Goal: Transaction & Acquisition: Subscribe to service/newsletter

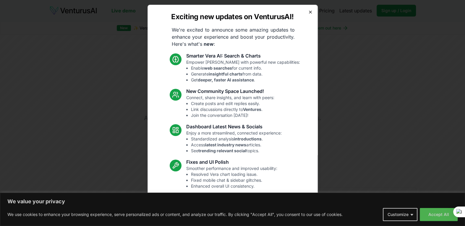
click at [308, 13] on icon "button" at bounding box center [310, 12] width 5 height 5
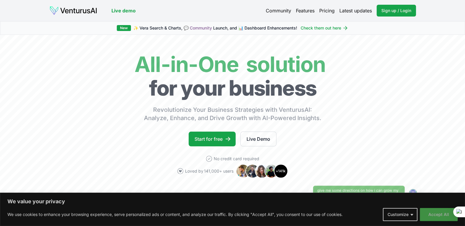
click at [434, 213] on button "Accept All" at bounding box center [439, 214] width 38 height 13
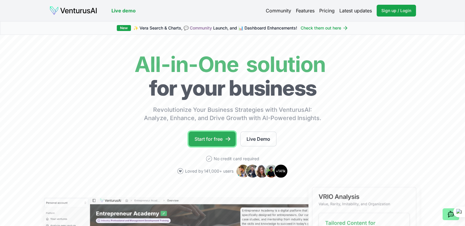
click at [229, 139] on icon at bounding box center [228, 139] width 6 height 6
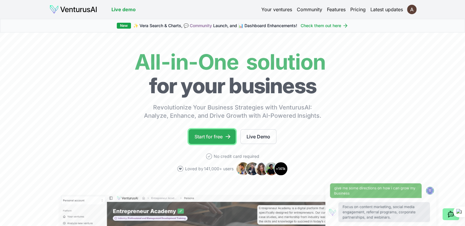
click at [224, 135] on link "Start for free" at bounding box center [212, 136] width 47 height 15
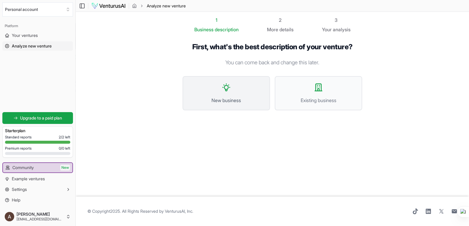
click at [237, 97] on span "New business" at bounding box center [226, 100] width 74 height 7
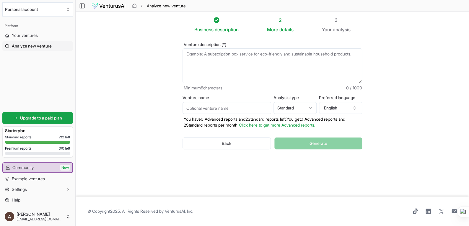
click at [211, 56] on textarea "Venture description (*)" at bounding box center [273, 65] width 180 height 35
paste textarea "Bright Path Wearables is a family of voice-first, hands-free wearable companion…"
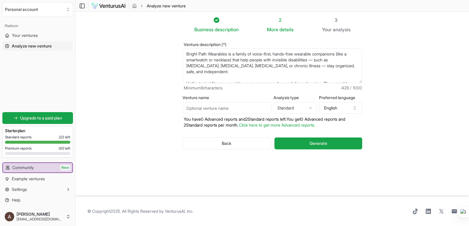
scroll to position [15, 0]
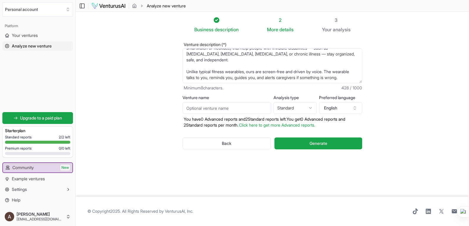
type textarea "Bright Path Wearables is a family of voice-first, hands-free wearable companion…"
click at [309, 108] on html "We value your privacy We use cookies to enhance your browsing experience, serve…" at bounding box center [234, 113] width 469 height 226
select select "advanced"
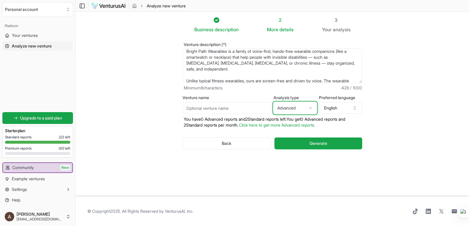
scroll to position [0, 0]
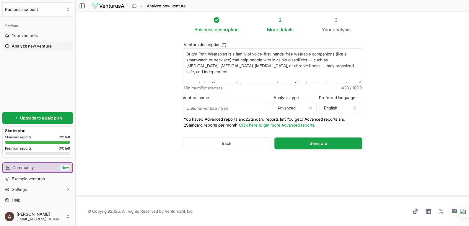
drag, startPoint x: 230, startPoint y: 54, endPoint x: 187, endPoint y: 51, distance: 42.6
click at [187, 51] on textarea "Bright Path Wearables is a family of voice-first, hands-free wearable companion…" at bounding box center [273, 65] width 180 height 35
click at [207, 109] on input "Venture name" at bounding box center [227, 108] width 89 height 12
paste input "Bright Path Wearables"
type input "Bright Path Wearables"
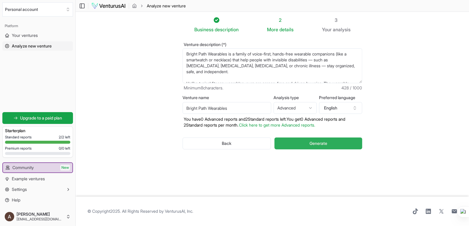
click at [313, 141] on span "Generate" at bounding box center [318, 144] width 18 height 6
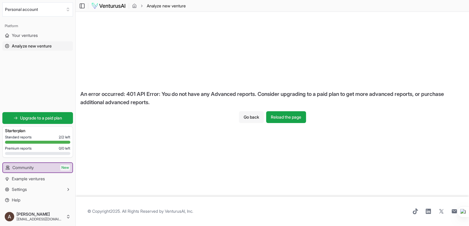
click at [248, 115] on button "Go back" at bounding box center [251, 117] width 25 height 12
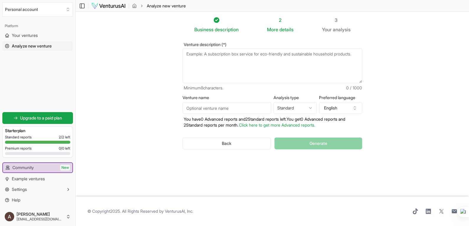
paste textarea "Bright Path Wearables is a family of voice-first, hands-free wearable companion…"
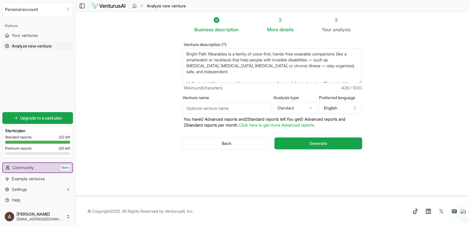
drag, startPoint x: 230, startPoint y: 54, endPoint x: 185, endPoint y: 53, distance: 45.5
click at [185, 53] on textarea "Bright Path Wearables is a family of voice-first, hands-free wearable companion…" at bounding box center [273, 65] width 180 height 35
type textarea "Bright Path Wearables is a family of voice-first, hands-free wearable companion…"
click at [207, 106] on input "Venture name" at bounding box center [227, 108] width 89 height 12
paste input "Bright Path Wearables"
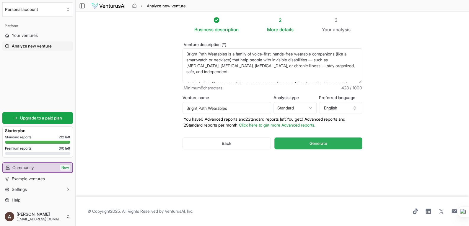
type input "Bright Path Wearables"
click at [324, 145] on span "Generate" at bounding box center [318, 144] width 18 height 6
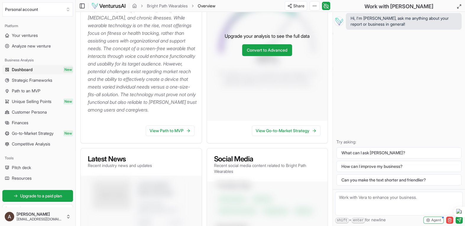
scroll to position [155, 0]
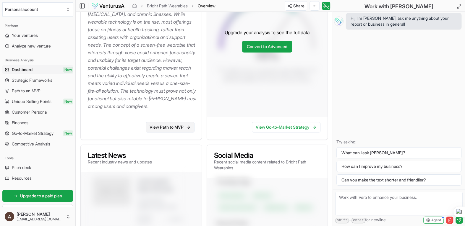
click at [167, 128] on link "View Path to MVP" at bounding box center [170, 127] width 49 height 11
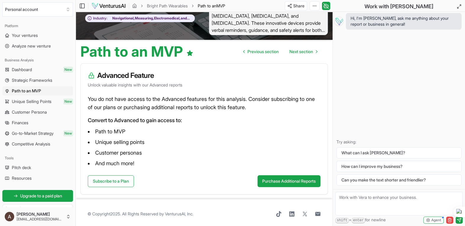
scroll to position [29, 0]
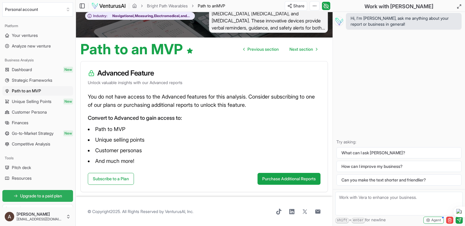
click at [30, 197] on span "Upgrade to a paid plan" at bounding box center [41, 196] width 42 height 6
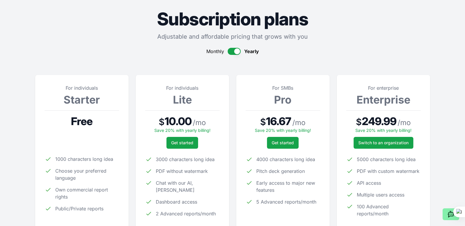
scroll to position [49, 0]
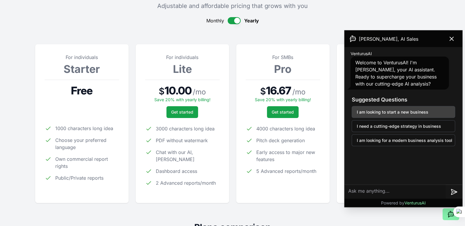
click at [383, 114] on button "I am looking to start a new business" at bounding box center [402, 112] width 103 height 12
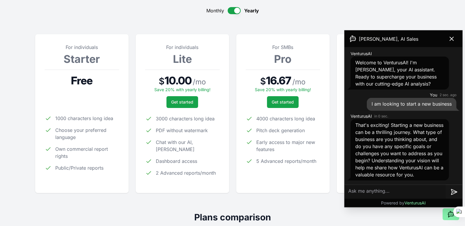
scroll to position [59, 0]
click at [274, 105] on div "For SMBs Pro $ 16.67 / mo Save 20% with yearly billing! Get started 4000 charac…" at bounding box center [283, 114] width 74 height 140
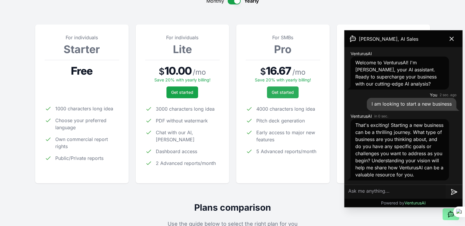
click at [288, 90] on span "Get started" at bounding box center [283, 93] width 22 height 6
